Goal: Transaction & Acquisition: Subscribe to service/newsletter

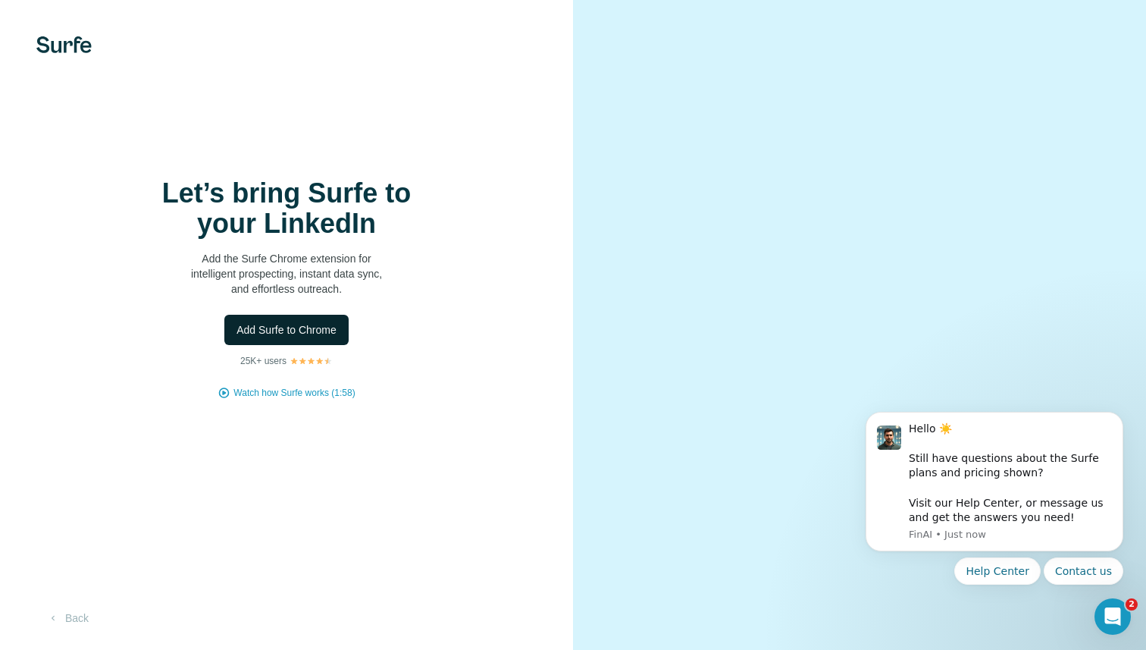
click at [337, 326] on span "Add Surfe to Chrome" at bounding box center [287, 329] width 100 height 15
